Goal: Information Seeking & Learning: Learn about a topic

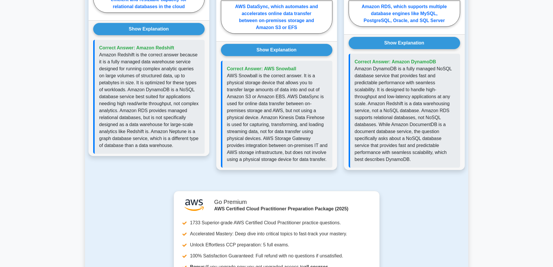
scroll to position [581, 0]
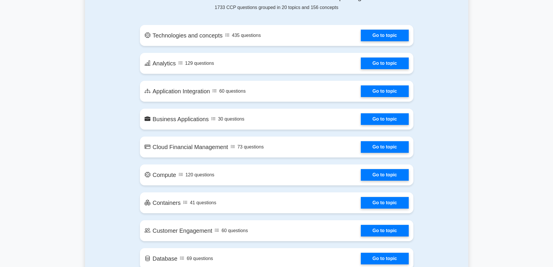
scroll to position [319, 0]
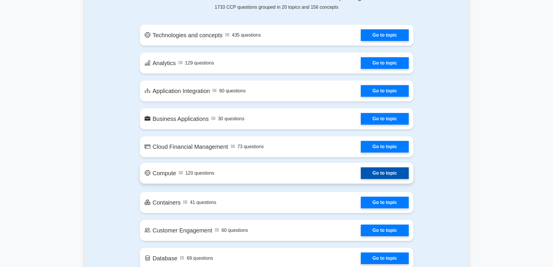
click at [386, 173] on link "Go to topic" at bounding box center [385, 173] width 48 height 12
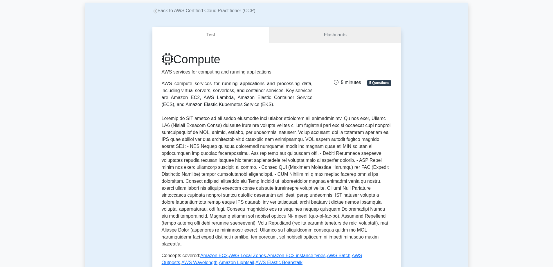
scroll to position [29, 0]
